Goal: Book appointment/travel/reservation

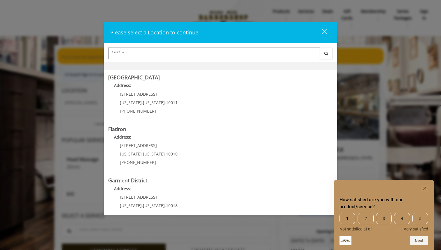
scroll to position [108, 0]
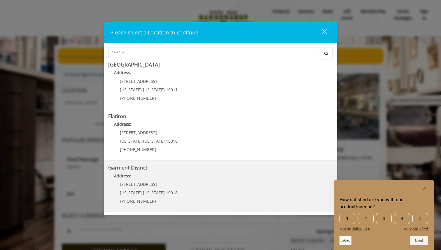
click at [125, 184] on span "[STREET_ADDRESS]" at bounding box center [138, 184] width 37 height 6
